Goal: Check status: Check status

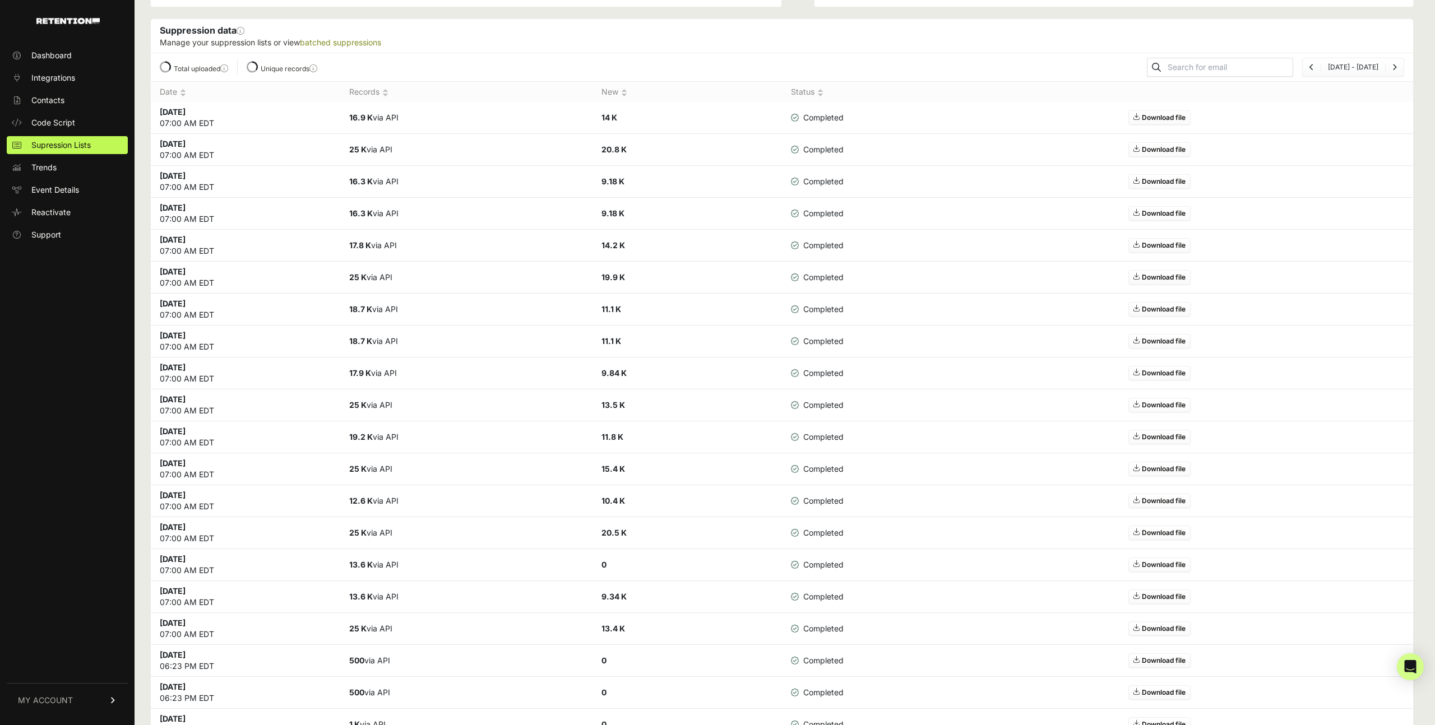
scroll to position [346, 0]
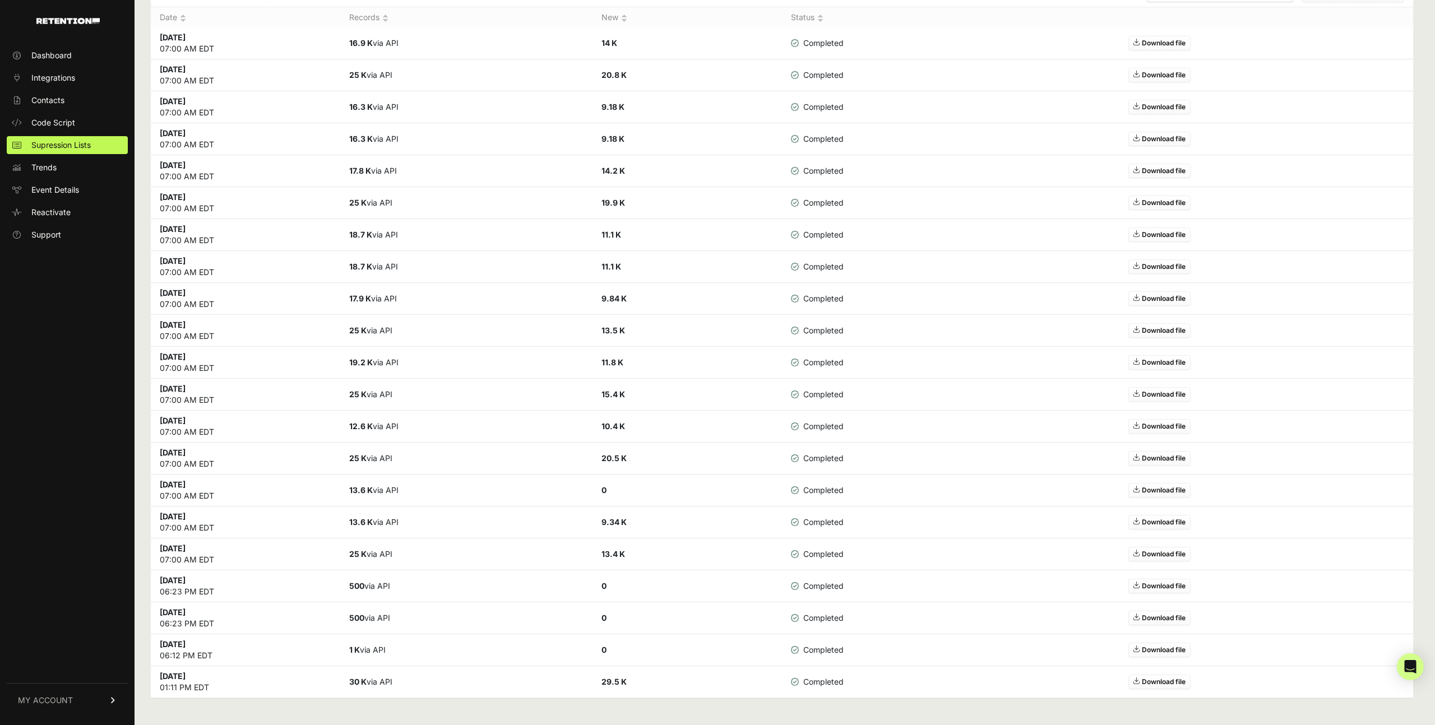
drag, startPoint x: 211, startPoint y: 688, endPoint x: 161, endPoint y: 675, distance: 52.1
click at [161, 675] on td "Aug 5 2025 01:11 PM EDT" at bounding box center [245, 682] width 189 height 32
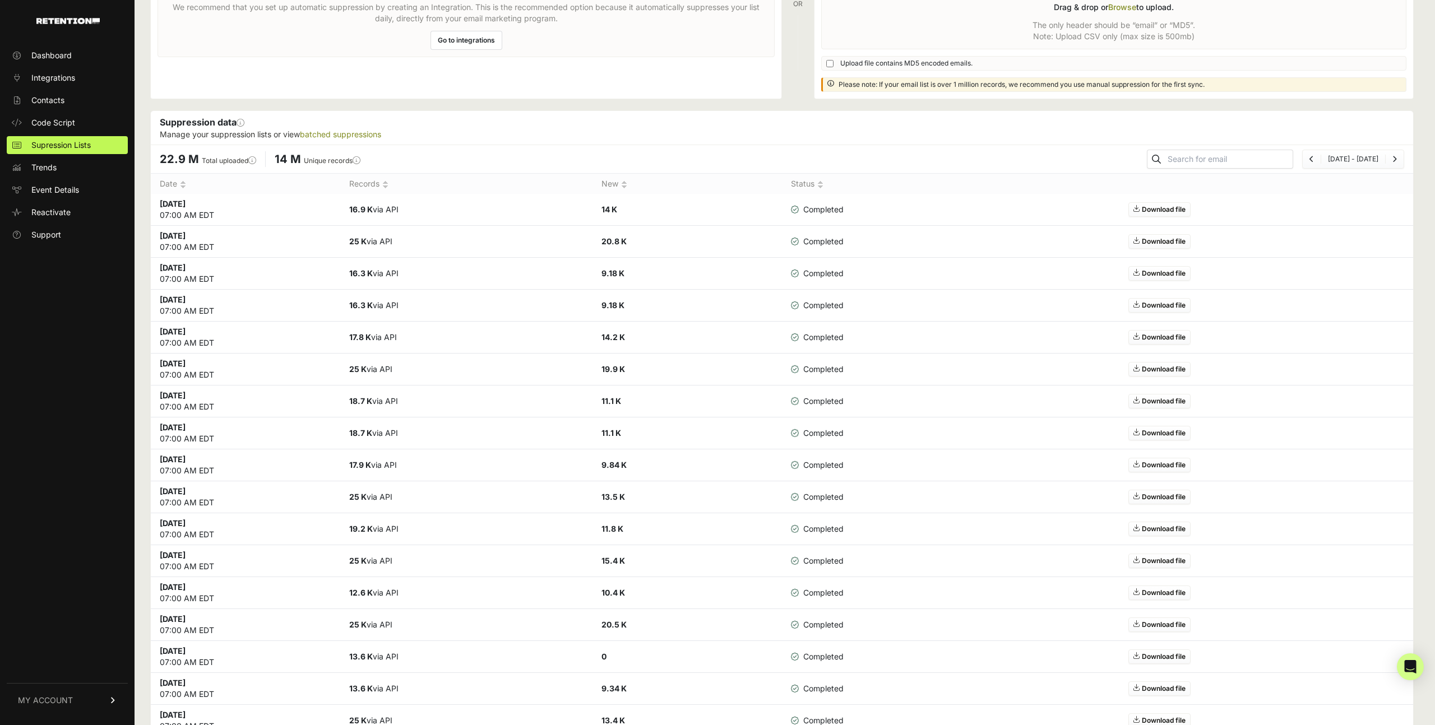
scroll to position [64, 0]
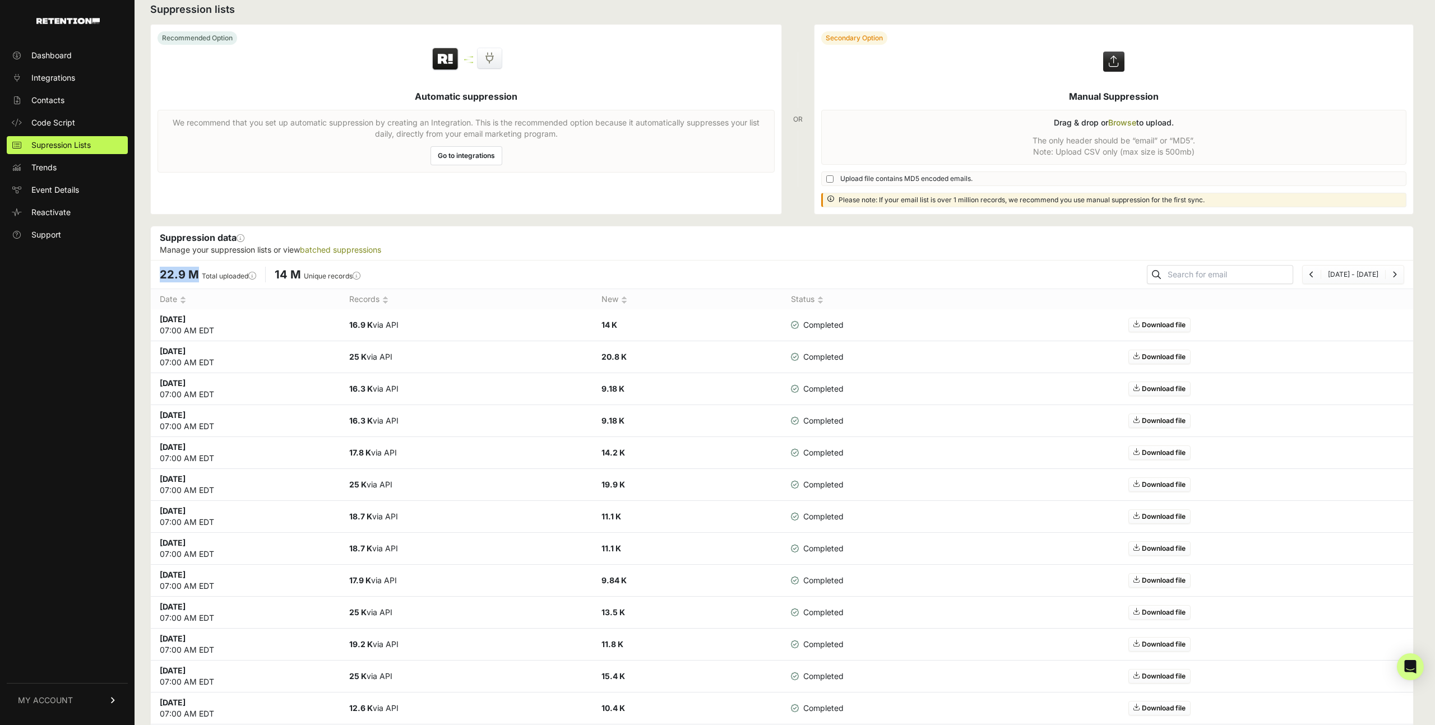
drag, startPoint x: 160, startPoint y: 274, endPoint x: 198, endPoint y: 275, distance: 37.6
click at [198, 275] on li "22.9 M Total uploaded This number reflects the total number of emails uploaded …" at bounding box center [208, 275] width 114 height 16
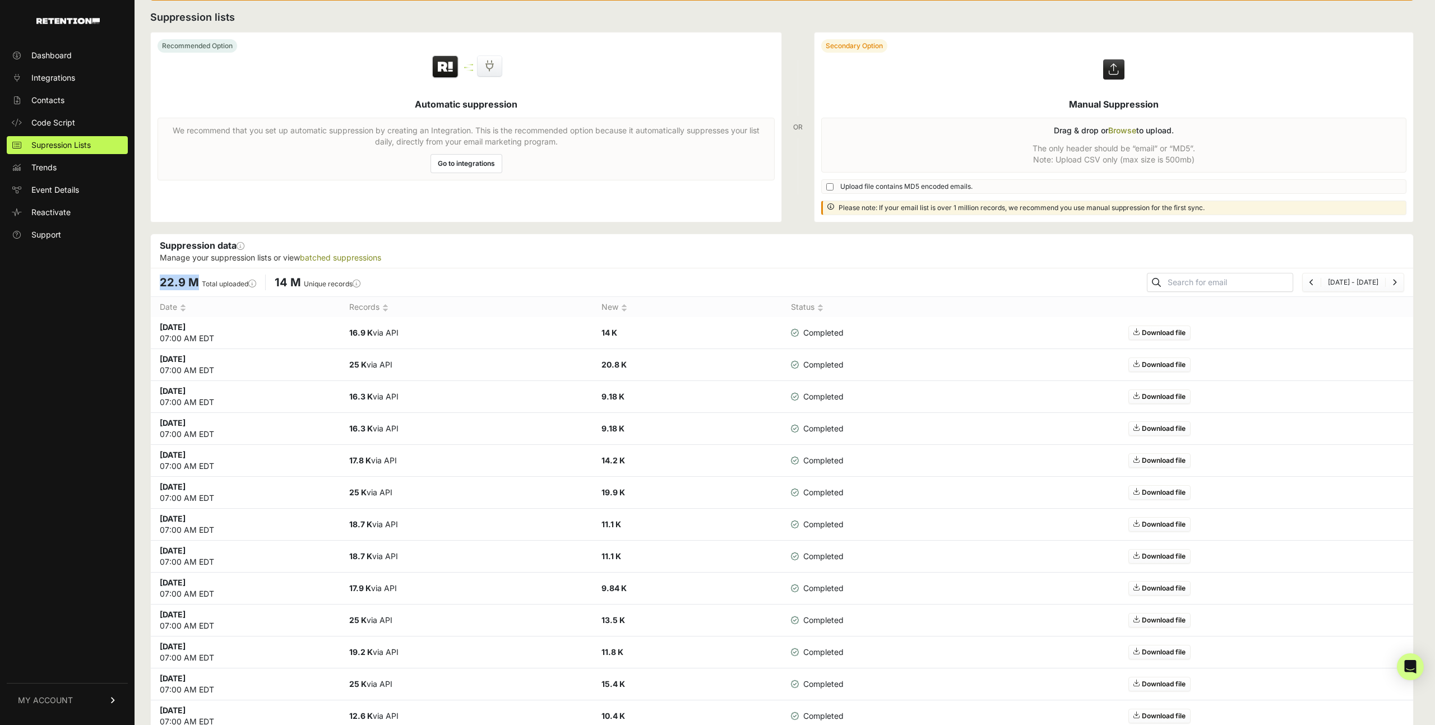
scroll to position [0, 0]
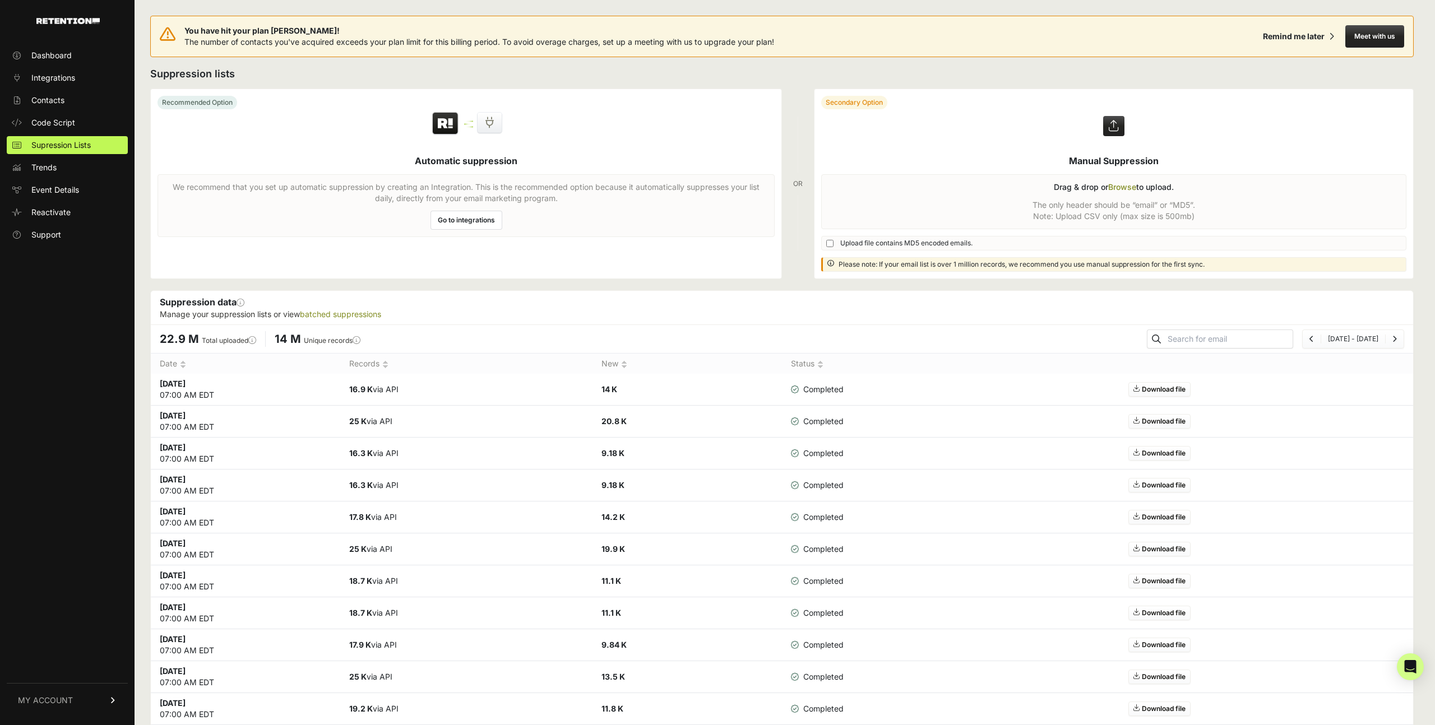
click at [466, 303] on div "Suppression data This section will show you information for any manually upload…" at bounding box center [782, 308] width 1262 height 34
click at [48, 61] on span "Dashboard" at bounding box center [51, 55] width 40 height 11
